Goal: Transaction & Acquisition: Subscribe to service/newsletter

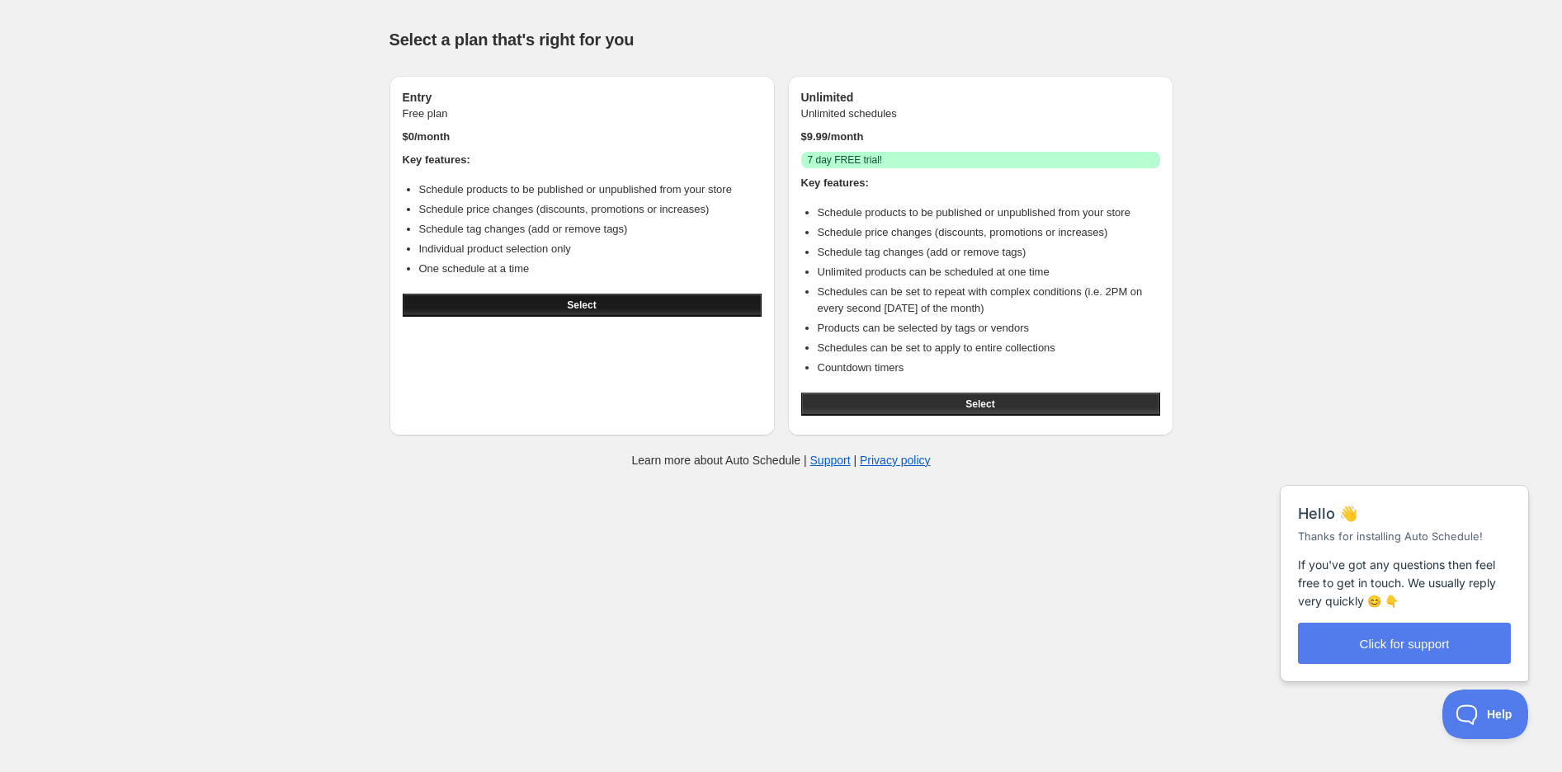
click at [582, 304] on span "Select" at bounding box center [581, 305] width 29 height 13
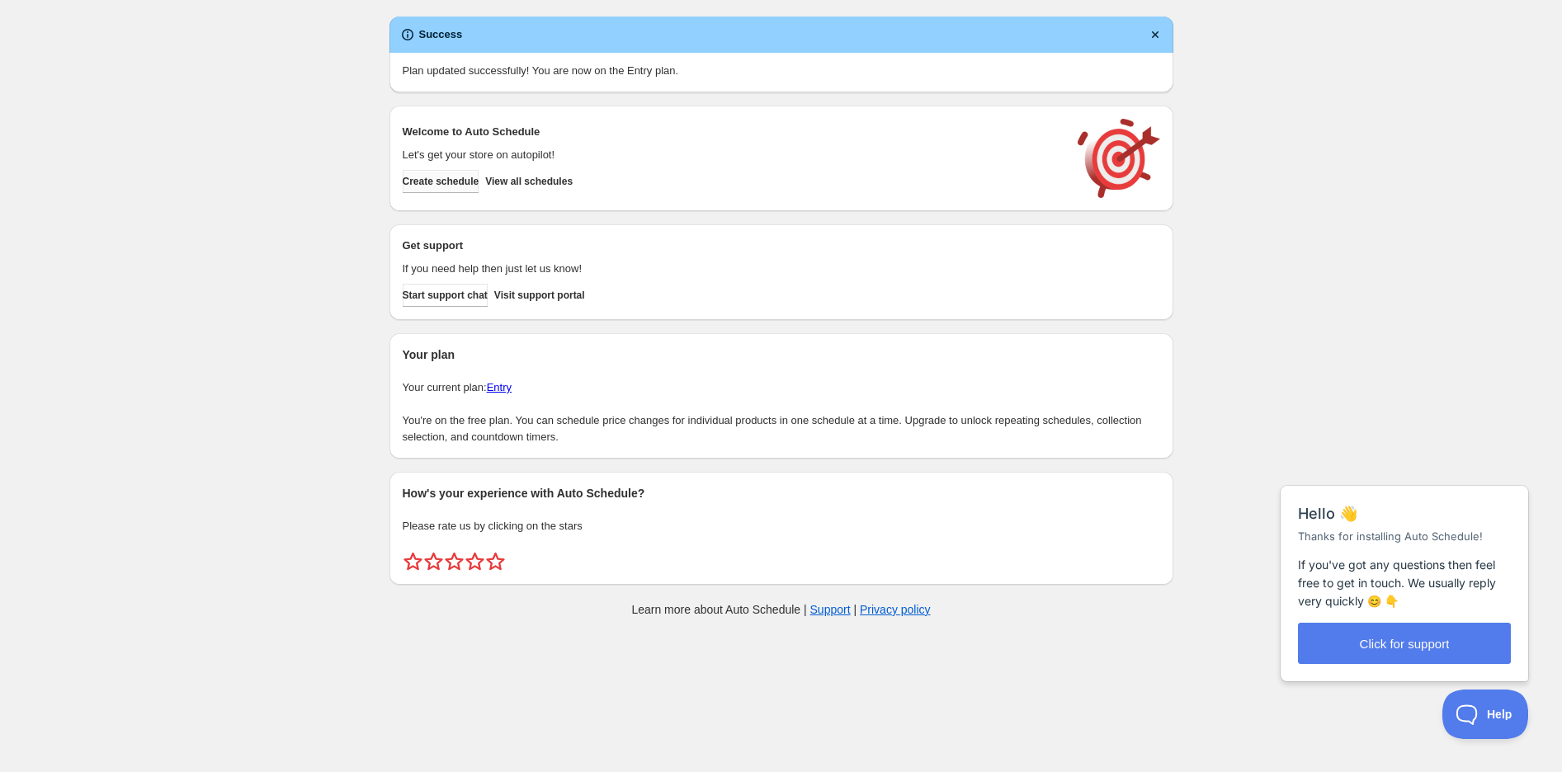
click at [451, 183] on span "Create schedule" at bounding box center [441, 181] width 77 height 13
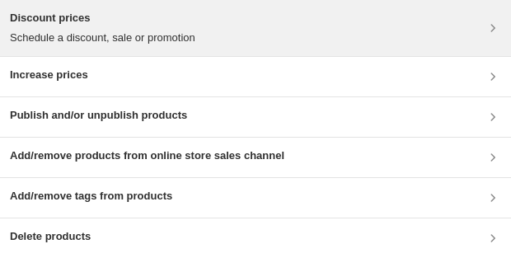
click at [92, 38] on p "Schedule a discount, sale or promotion" at bounding box center [103, 38] width 186 height 16
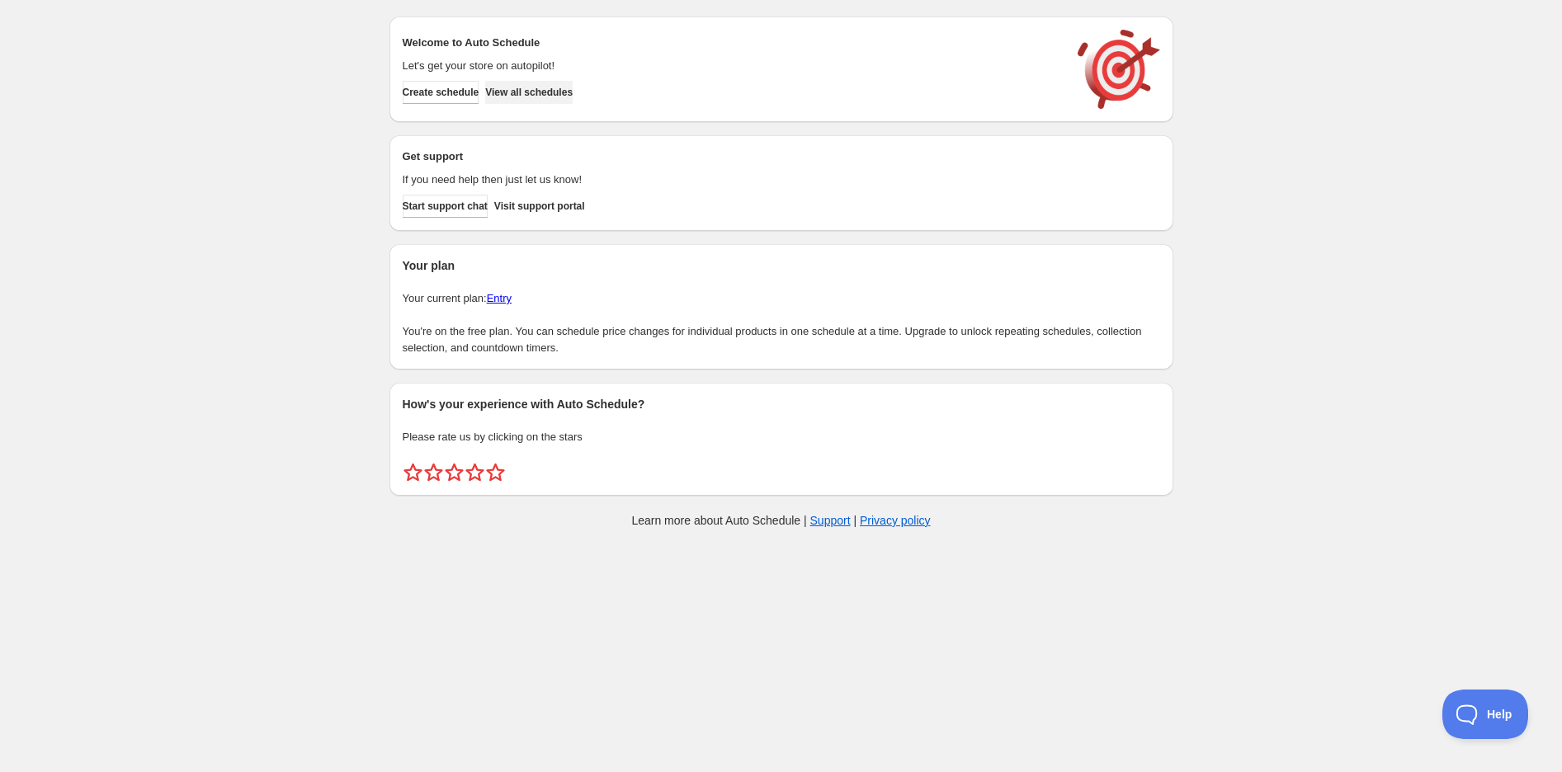
click at [568, 90] on span "View all schedules" at bounding box center [528, 92] width 87 height 13
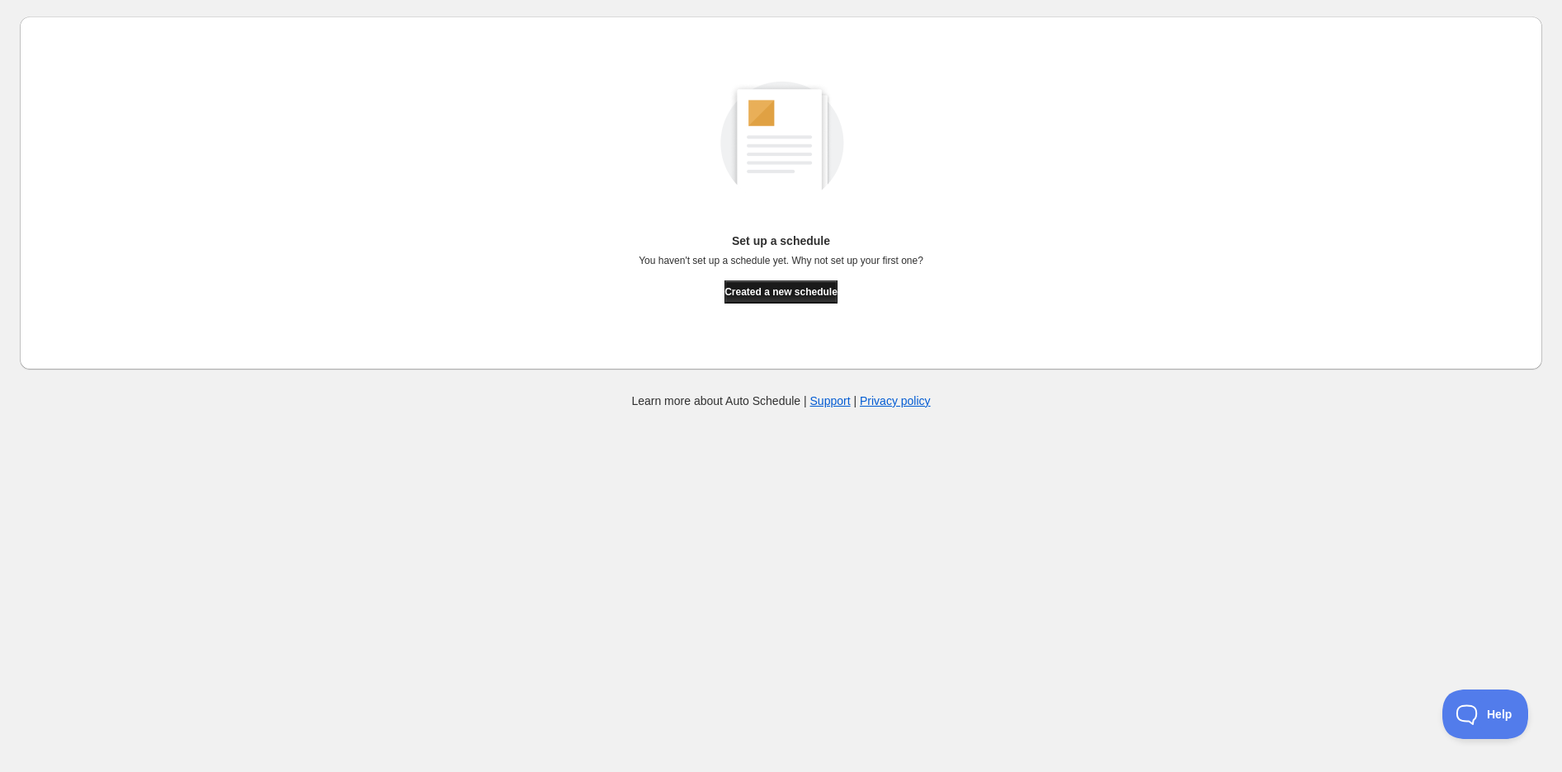
click at [784, 290] on span "Created a new schedule" at bounding box center [780, 291] width 113 height 13
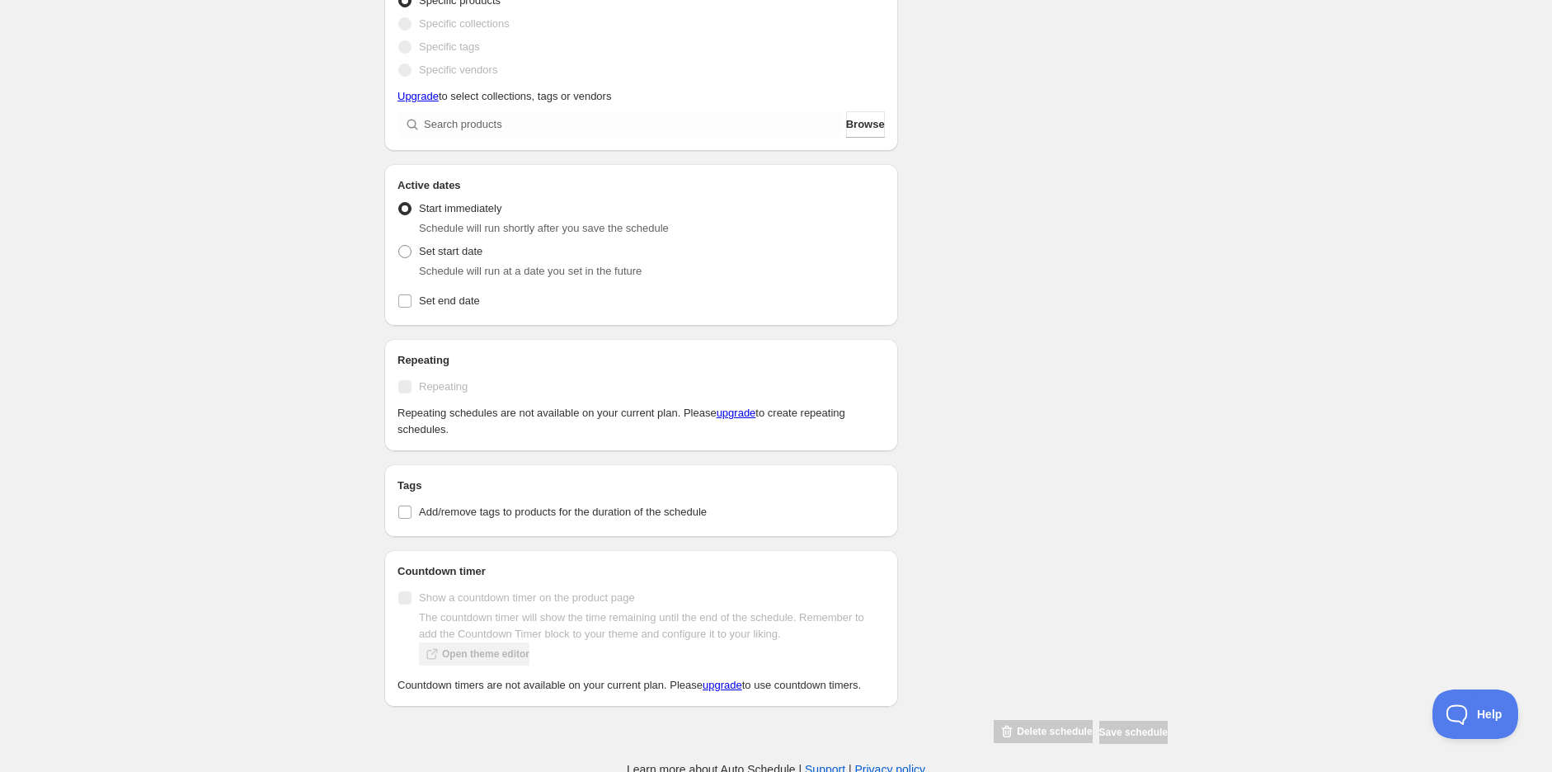
scroll to position [549, 0]
click at [742, 673] on link "upgrade" at bounding box center [723, 679] width 40 height 12
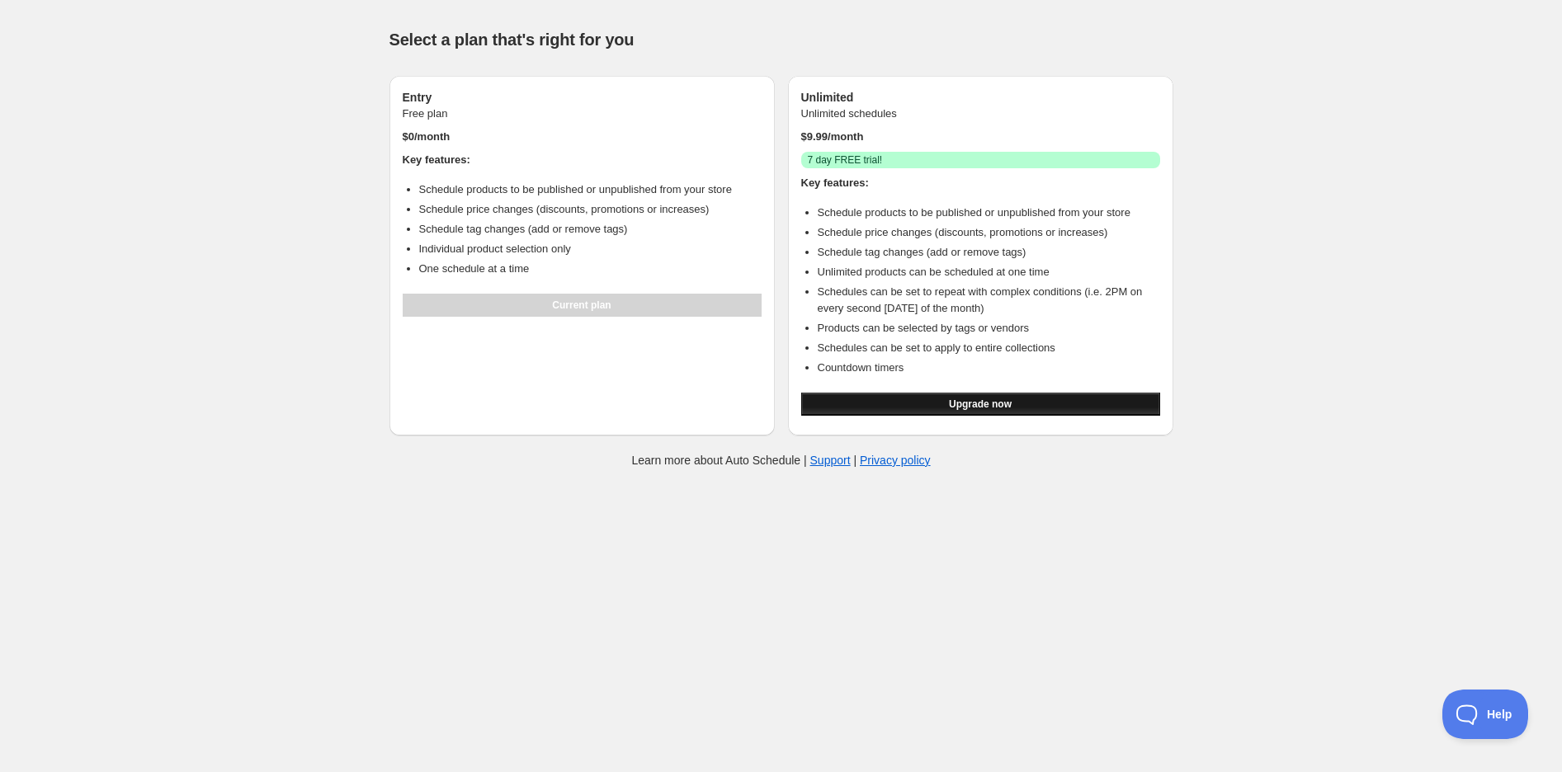
click at [979, 409] on span "Upgrade now" at bounding box center [980, 404] width 63 height 13
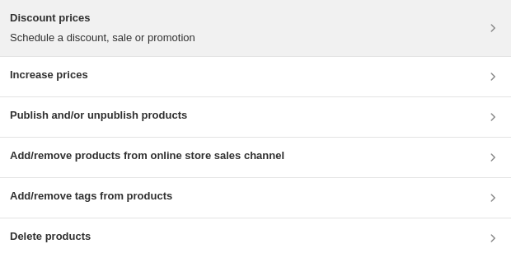
click at [474, 22] on div "Discount prices Schedule a discount, sale or promotion" at bounding box center [256, 28] width 492 height 36
